Goal: Task Accomplishment & Management: Complete application form

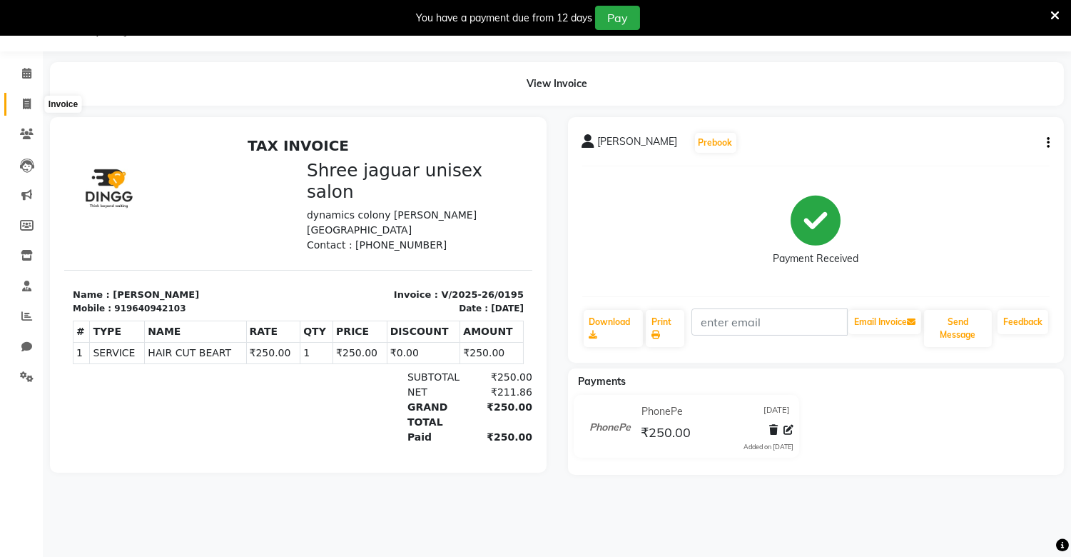
click at [36, 98] on span at bounding box center [26, 104] width 25 height 16
select select "service"
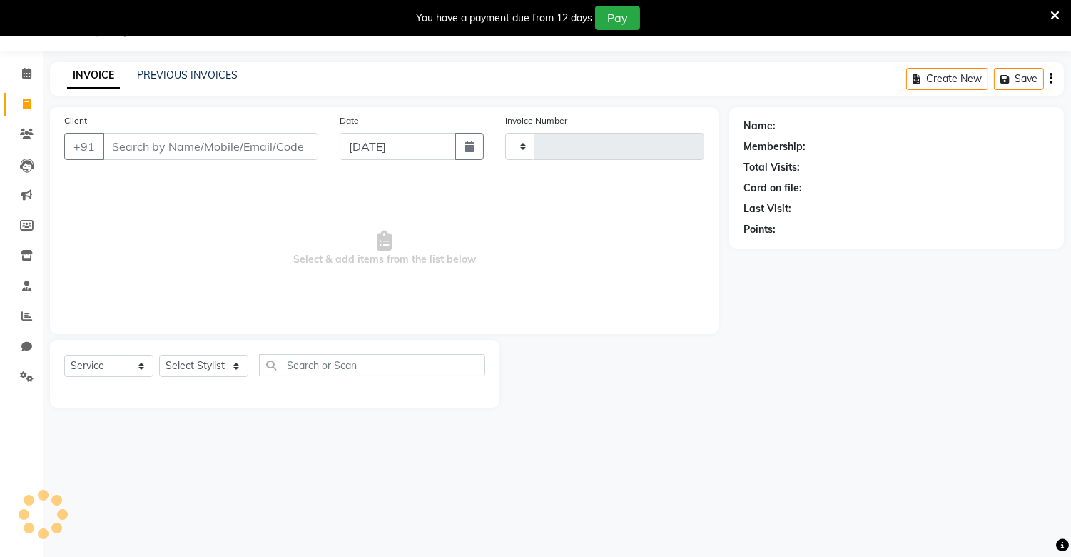
type input "0196"
select select "8688"
click at [129, 148] on input "Client" at bounding box center [210, 146] width 215 height 27
click at [139, 154] on input "Client" at bounding box center [210, 146] width 215 height 27
type input "s"
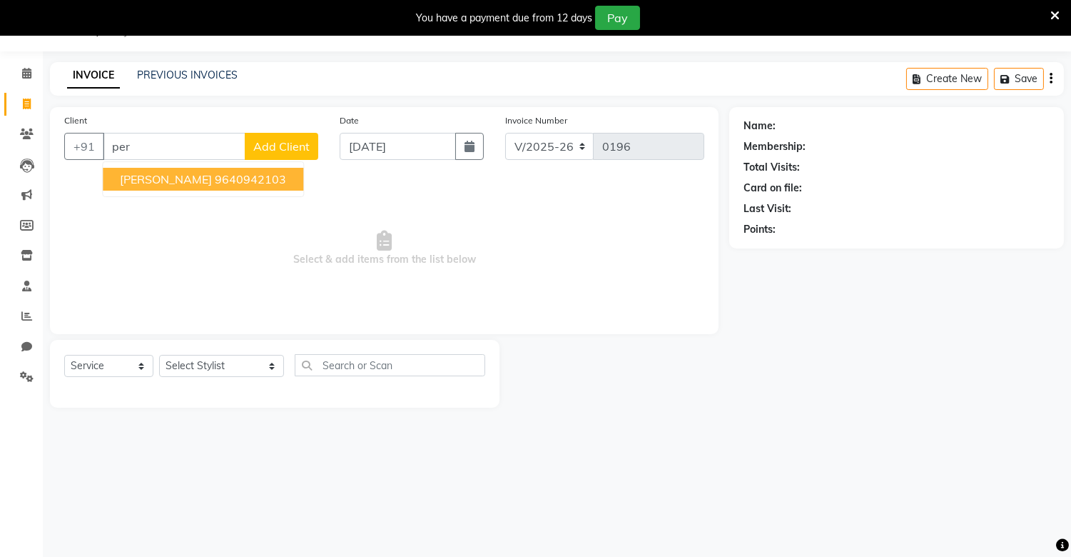
click at [152, 168] on button "[PERSON_NAME] sir 9640942103" at bounding box center [203, 179] width 201 height 23
type input "9640942103"
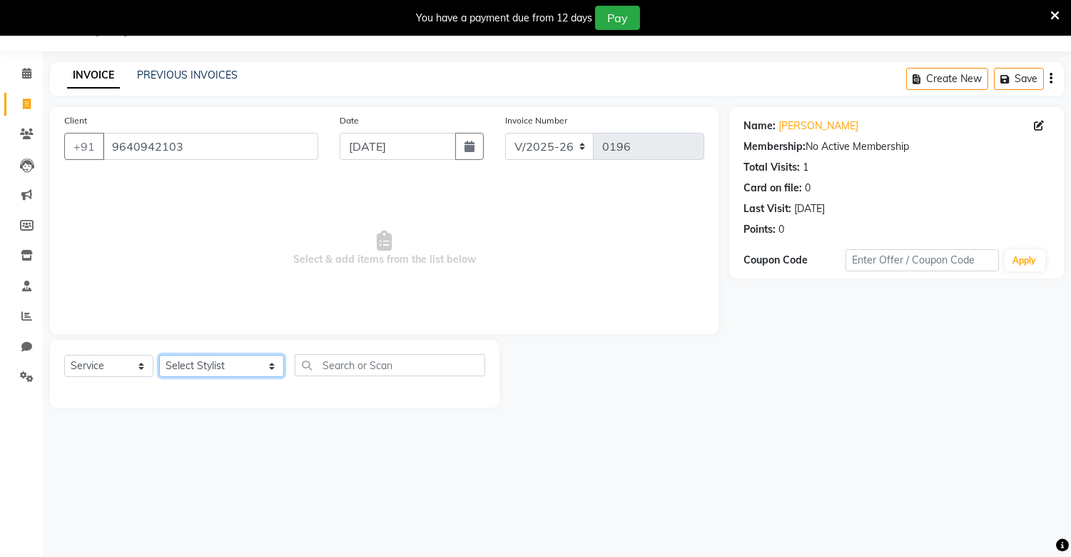
click at [223, 362] on select "Select Stylist alam [DEMOGRAPHIC_DATA] hair [PERSON_NAME] [DEMOGRAPHIC_DATA] ha…" at bounding box center [221, 366] width 125 height 22
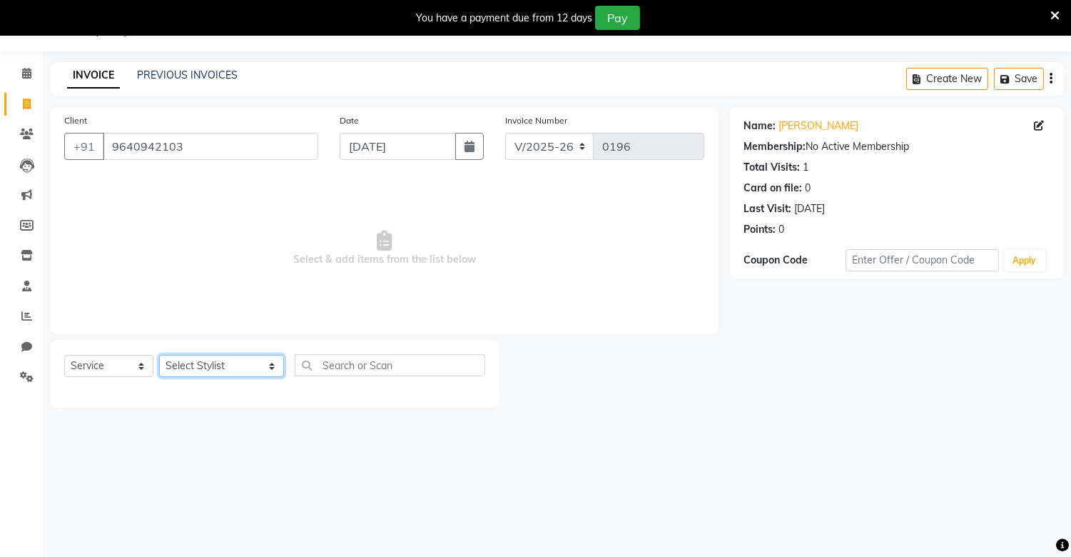
select select "88619"
click at [159, 355] on select "Select Stylist alam [DEMOGRAPHIC_DATA] hair [PERSON_NAME] [DEMOGRAPHIC_DATA] ha…" at bounding box center [221, 366] width 125 height 22
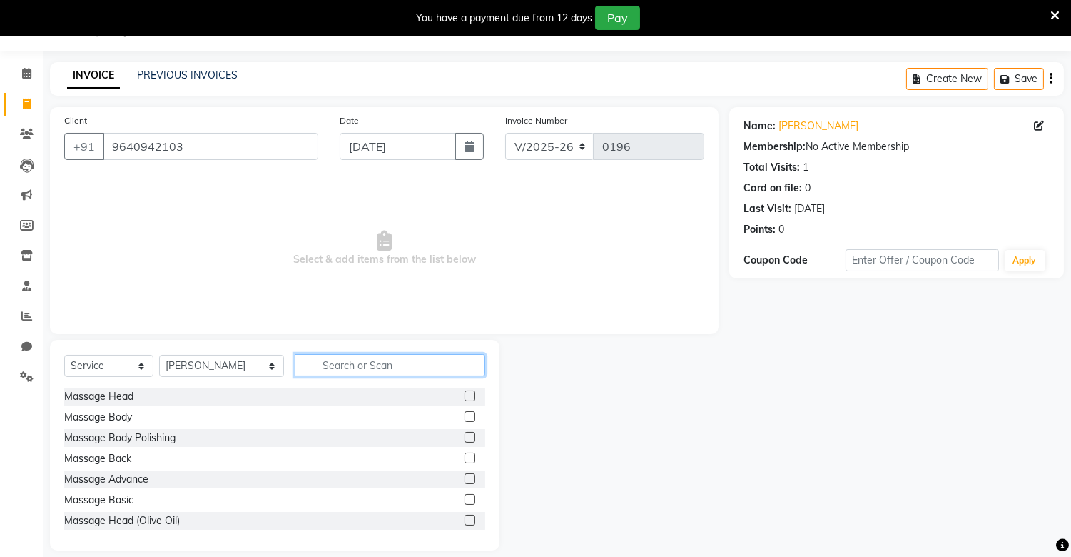
click at [332, 372] on input "text" at bounding box center [390, 365] width 190 height 22
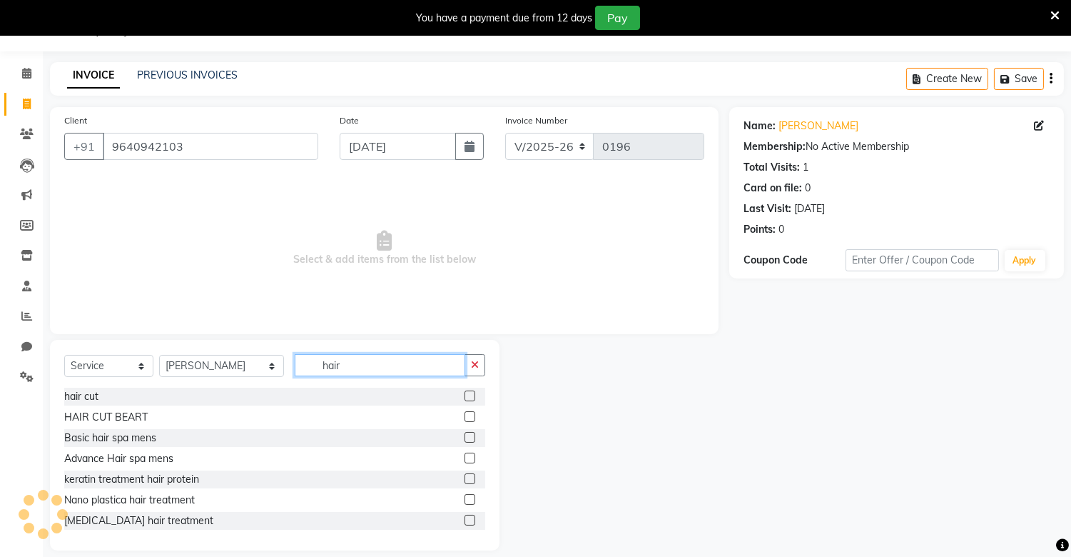
type input "hair"
click at [465, 415] on label at bounding box center [470, 416] width 11 height 11
click at [465, 415] on input "checkbox" at bounding box center [469, 416] width 9 height 9
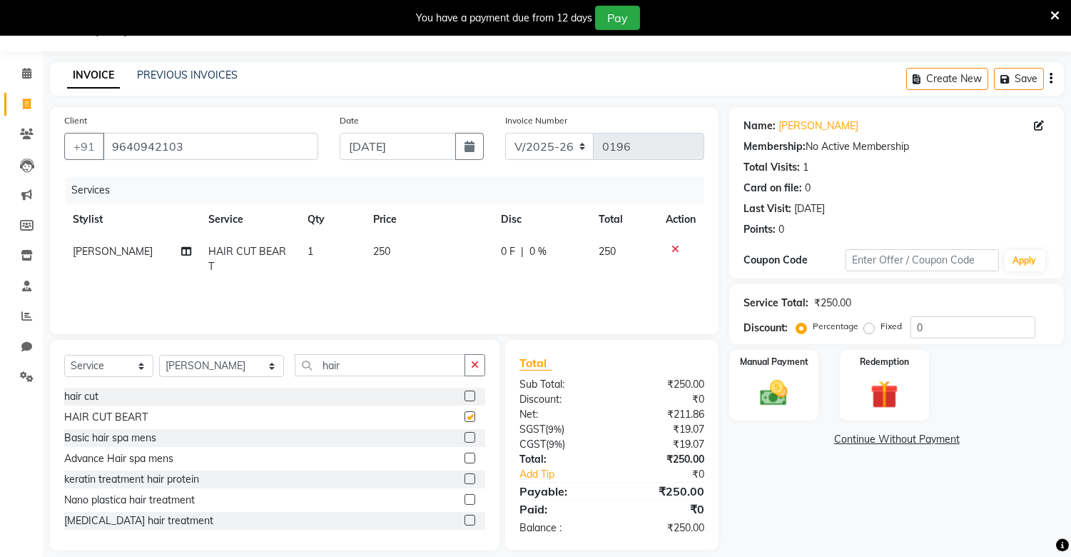
checkbox input "false"
click at [771, 398] on img at bounding box center [774, 394] width 47 height 34
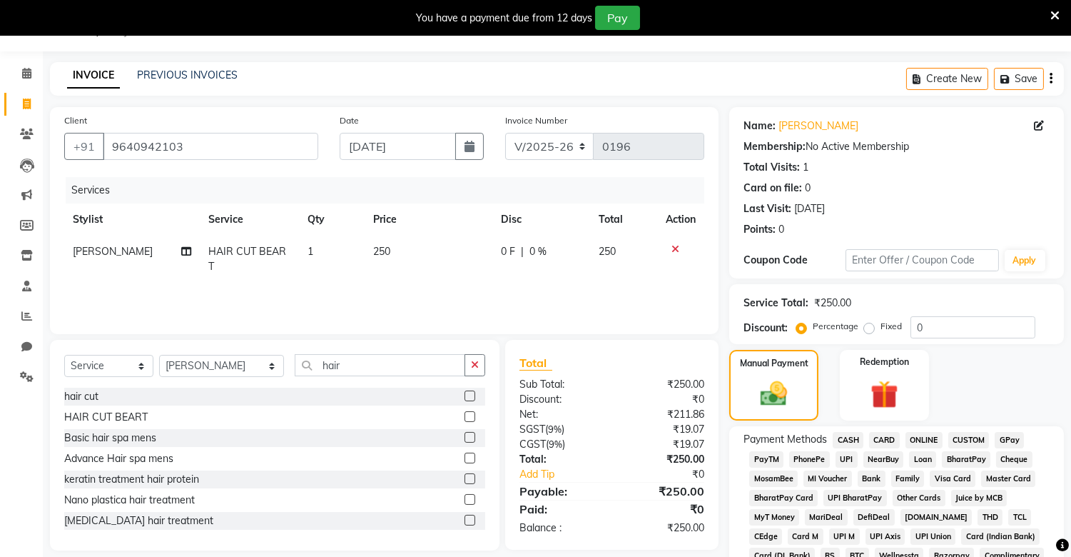
click at [802, 454] on span "PhonePe" at bounding box center [809, 459] width 41 height 16
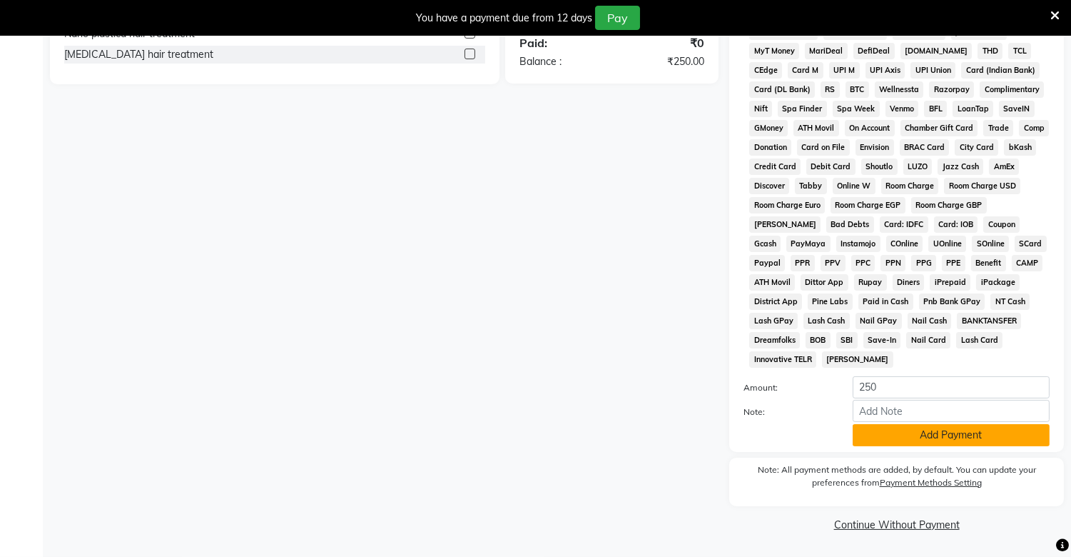
click at [961, 436] on button "Add Payment" at bounding box center [951, 435] width 197 height 22
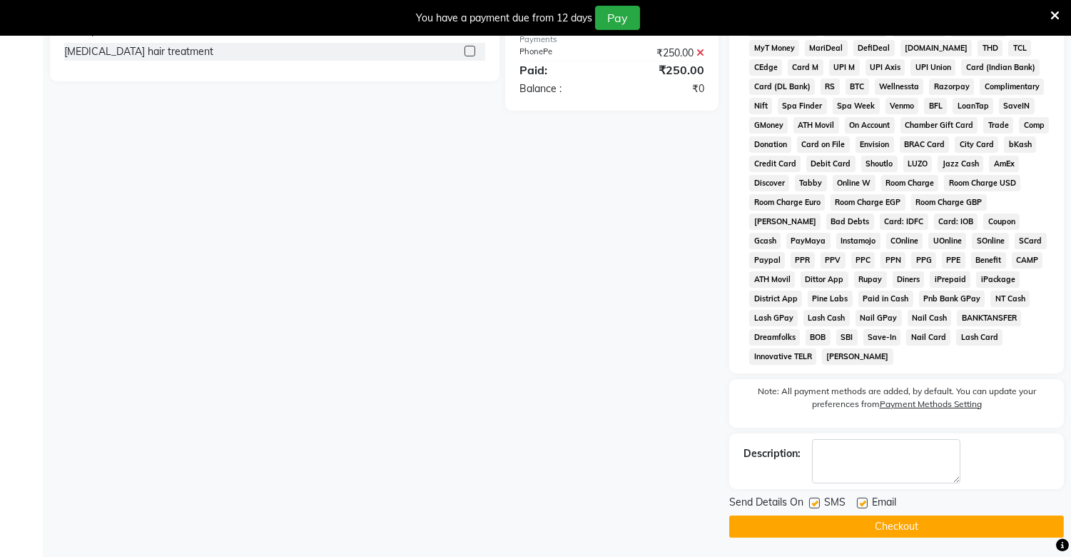
click at [961, 436] on div "Description:" at bounding box center [896, 461] width 335 height 56
click at [930, 528] on button "Checkout" at bounding box center [896, 526] width 335 height 22
